Goal: Transaction & Acquisition: Book appointment/travel/reservation

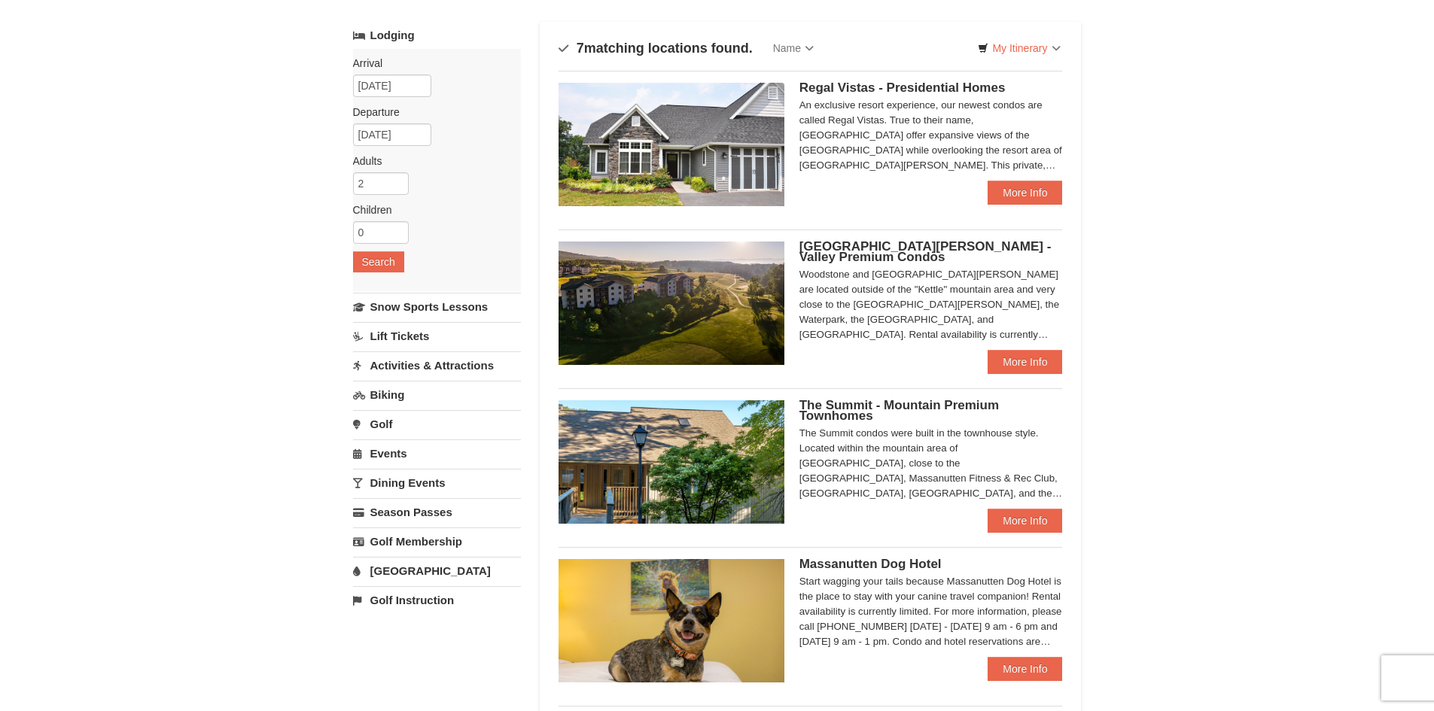
scroll to position [96, 0]
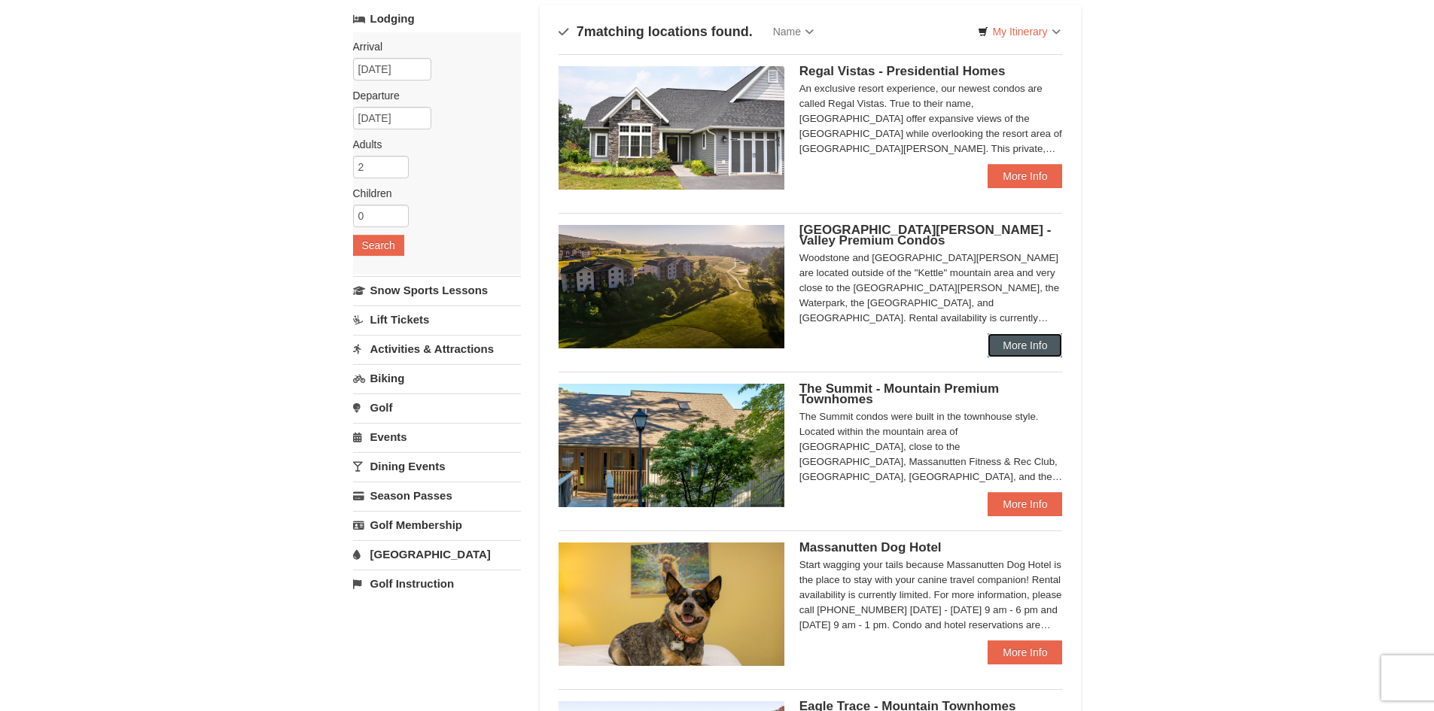
click at [1004, 338] on link "More Info" at bounding box center [1025, 346] width 75 height 24
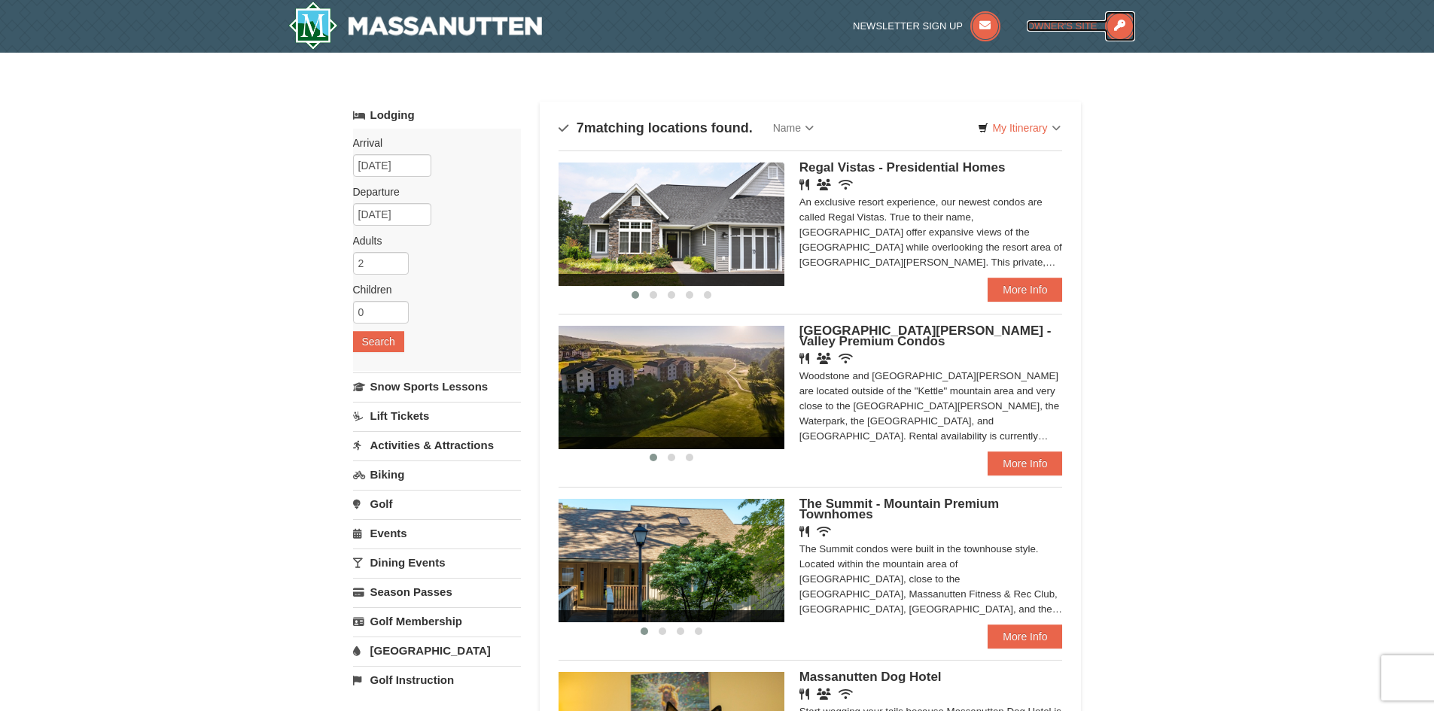
click at [1123, 27] on icon at bounding box center [1120, 26] width 30 height 30
